Goal: Task Accomplishment & Management: Manage account settings

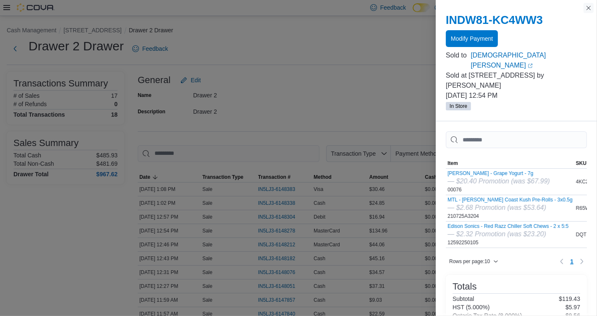
click at [587, 12] on button "Close this dialog" at bounding box center [588, 8] width 10 height 10
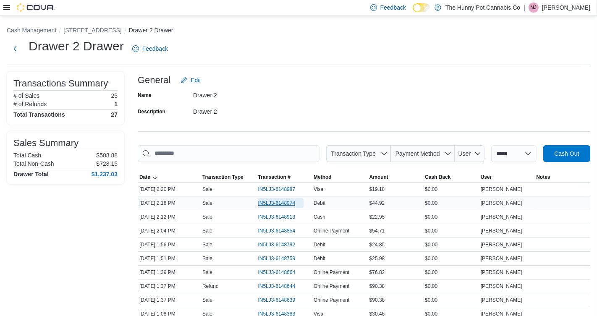
click at [286, 203] on span "IN5LJ3-6148974" at bounding box center [276, 203] width 37 height 7
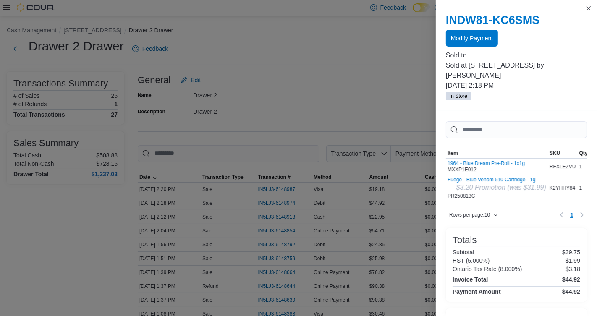
click at [476, 39] on span "Modify Payment" at bounding box center [472, 38] width 42 height 8
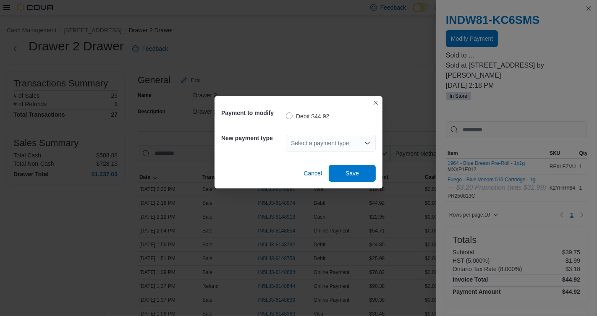
click at [347, 140] on div "Select a payment type" at bounding box center [331, 143] width 90 height 17
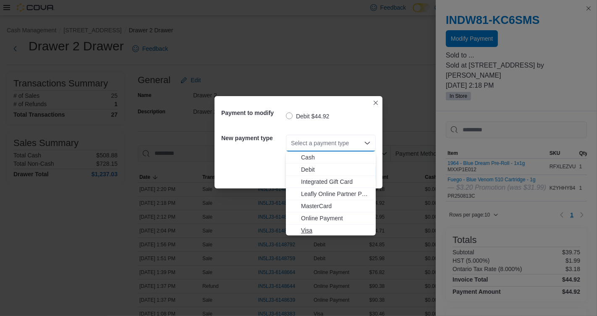
click at [318, 235] on button "Visa" at bounding box center [331, 230] width 90 height 12
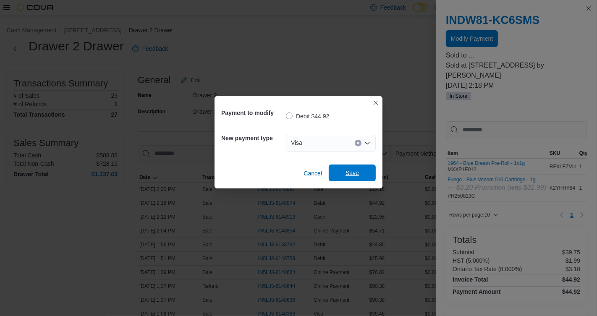
click at [343, 176] on span "Save" at bounding box center [352, 172] width 37 height 17
